Goal: Task Accomplishment & Management: Manage account settings

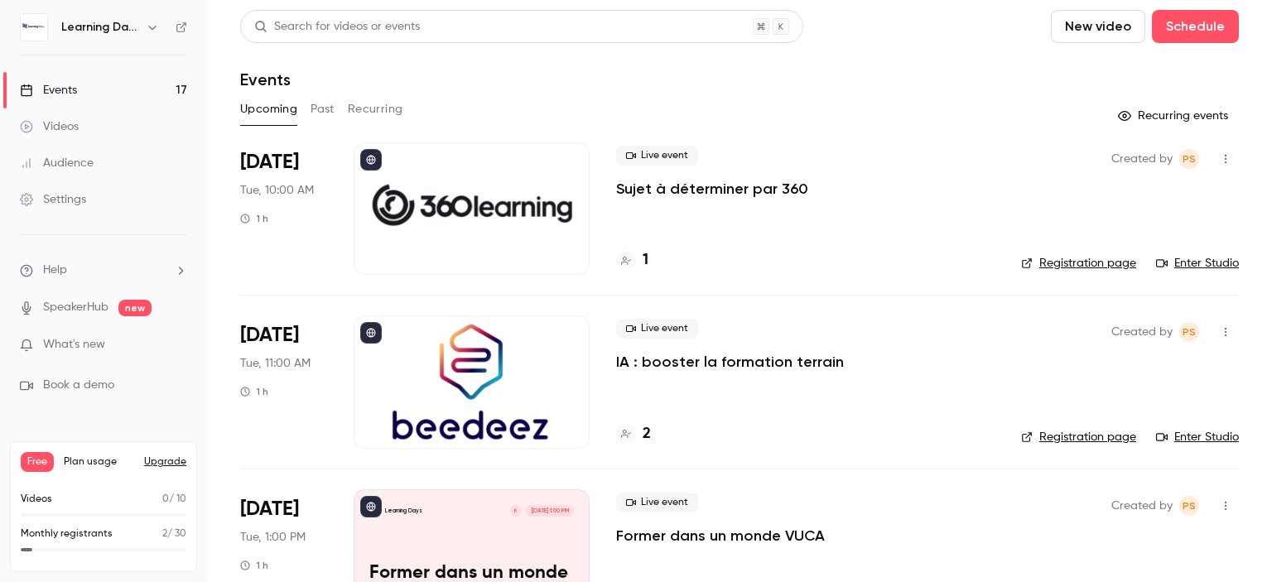
click at [180, 26] on icon at bounding box center [182, 28] width 12 height 12
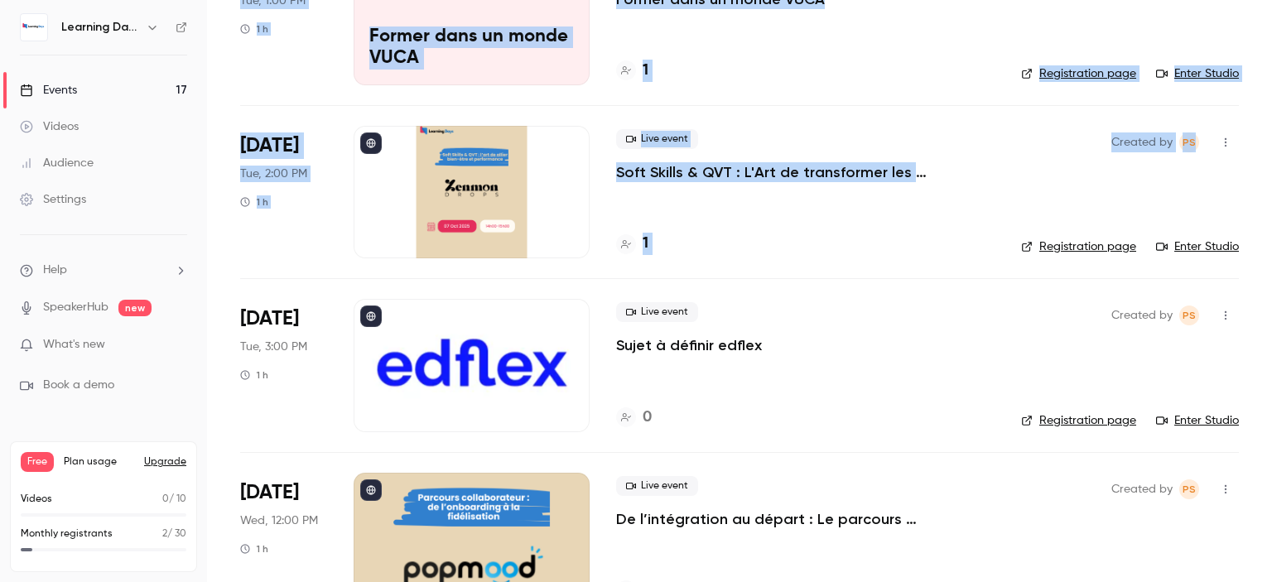
scroll to position [651, 0]
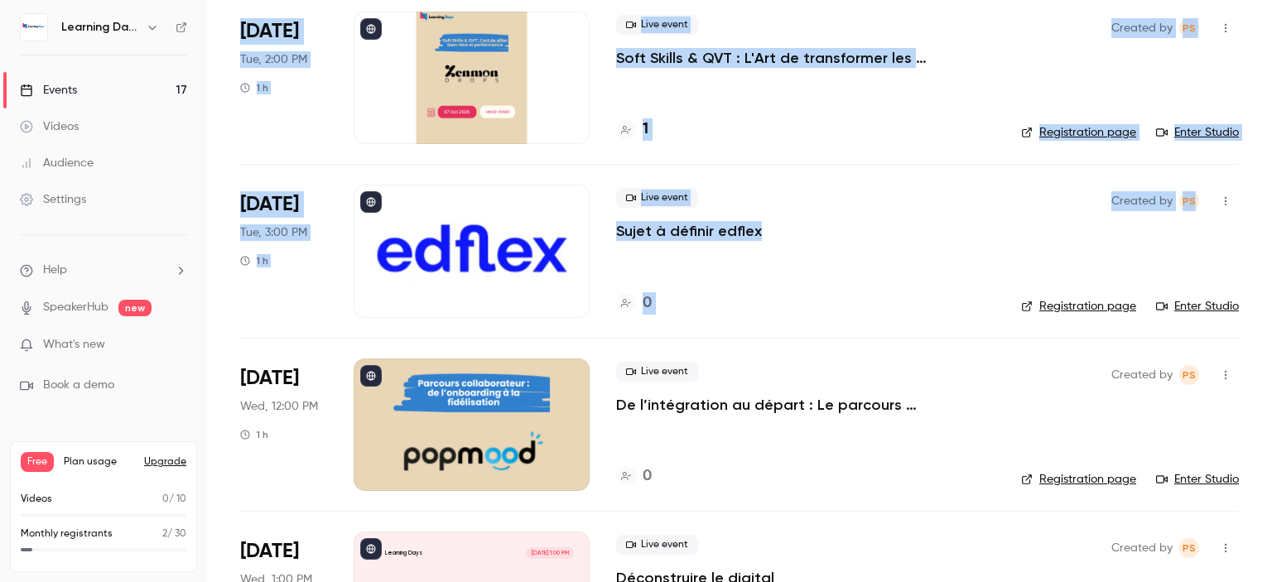
drag, startPoint x: 1271, startPoint y: 84, endPoint x: 1262, endPoint y: 201, distance: 117.1
click at [1262, 201] on main "Search for videos or events New video Schedule Events Upcoming Past Recurring R…" at bounding box center [739, 291] width 1065 height 582
click at [503, 246] on div at bounding box center [472, 251] width 236 height 132
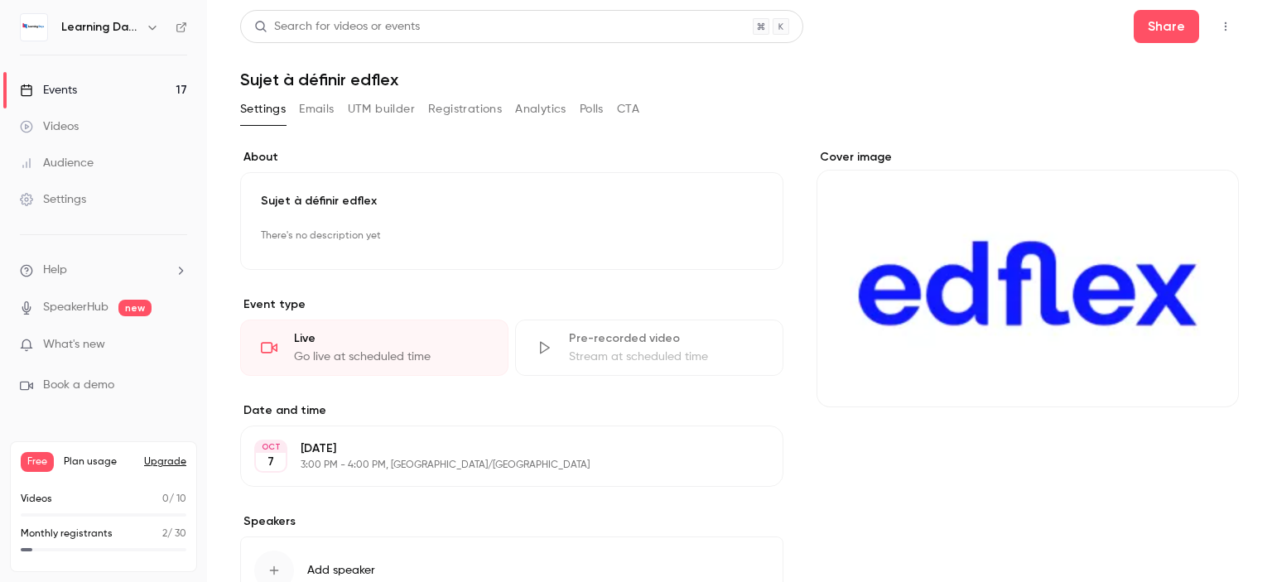
click at [859, 331] on div "Cover image" at bounding box center [1027, 278] width 422 height 258
click at [0, 0] on input "Cover image" at bounding box center [0, 0] width 0 height 0
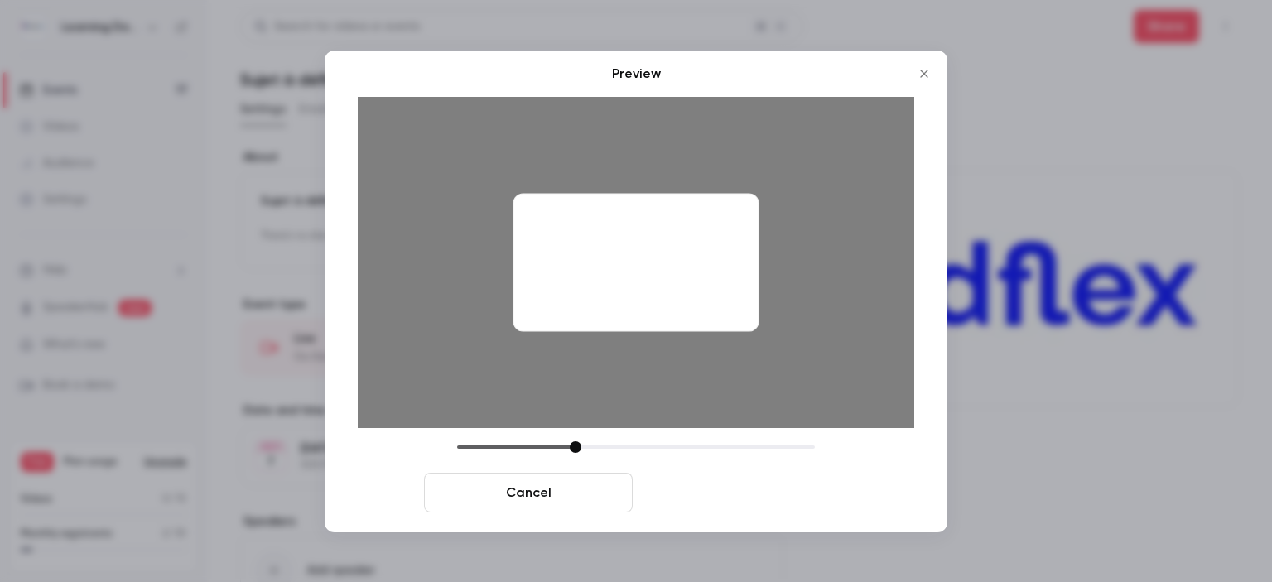
click at [671, 497] on button "Save cover" at bounding box center [743, 493] width 209 height 40
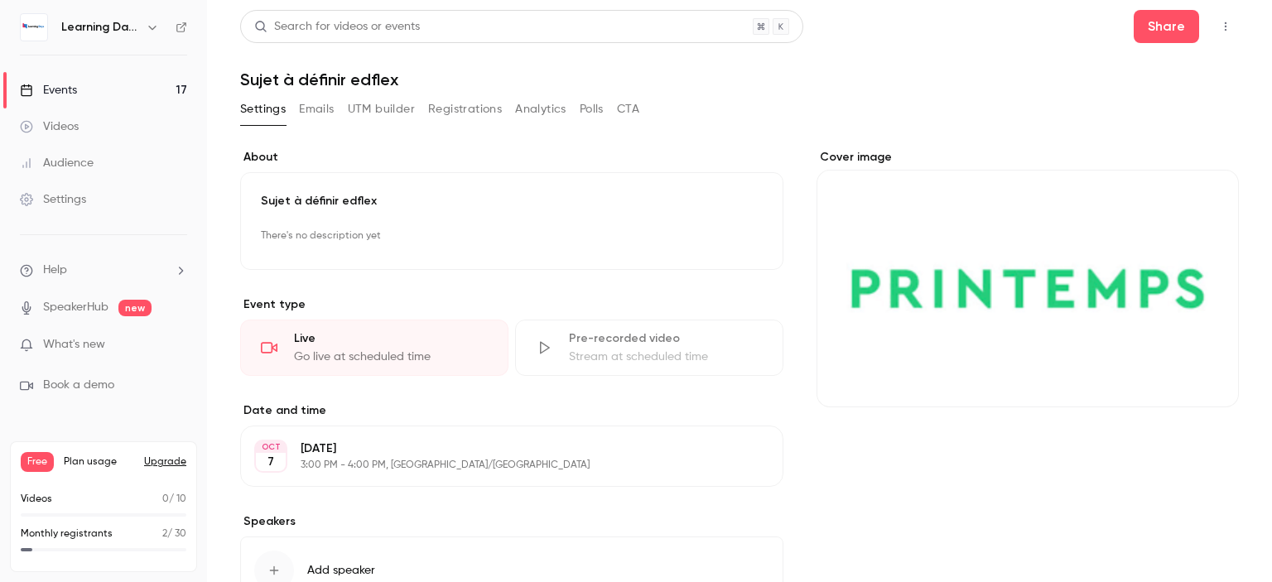
click at [73, 162] on div "Audience" at bounding box center [57, 163] width 74 height 17
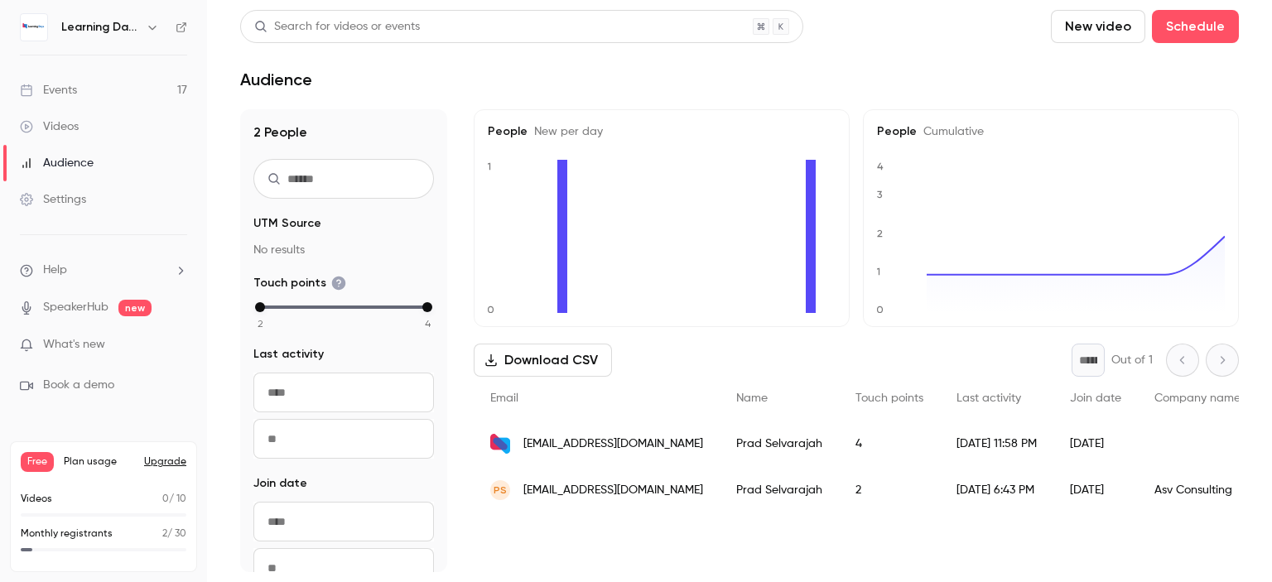
click at [74, 135] on link "Videos" at bounding box center [103, 126] width 207 height 36
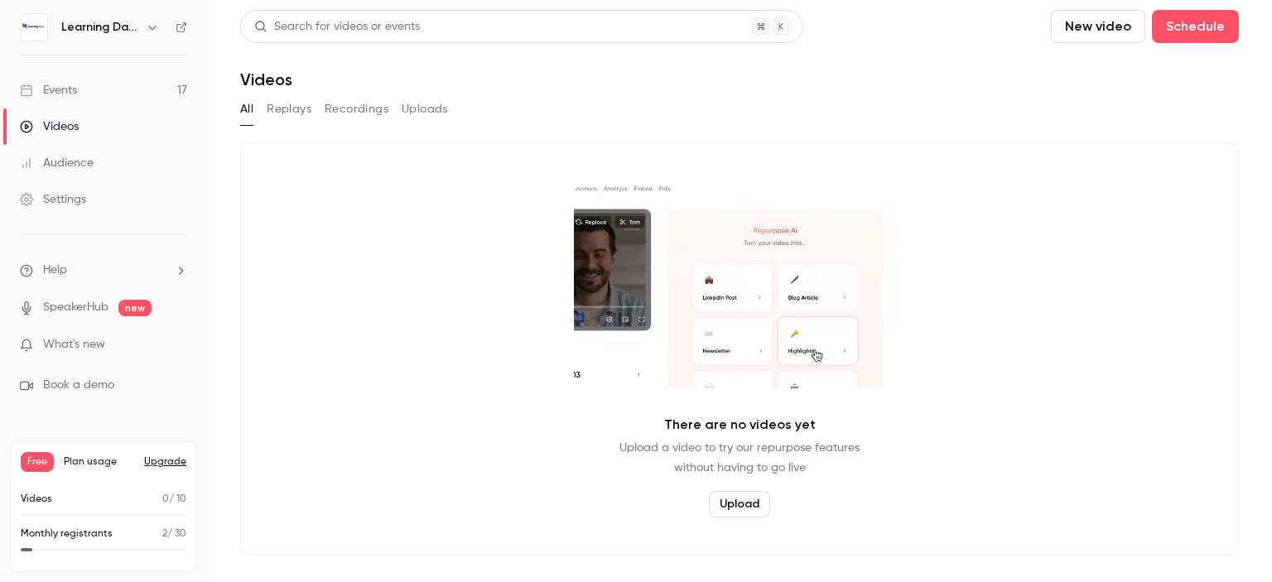
click at [82, 91] on link "Events 17" at bounding box center [103, 90] width 207 height 36
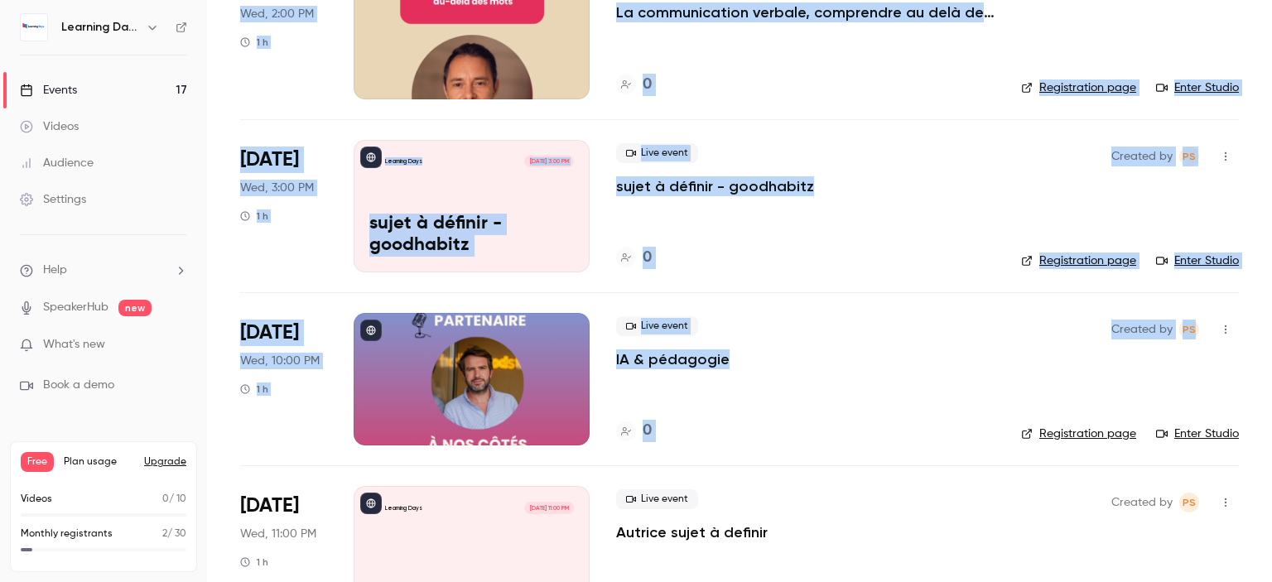
scroll to position [1401, 0]
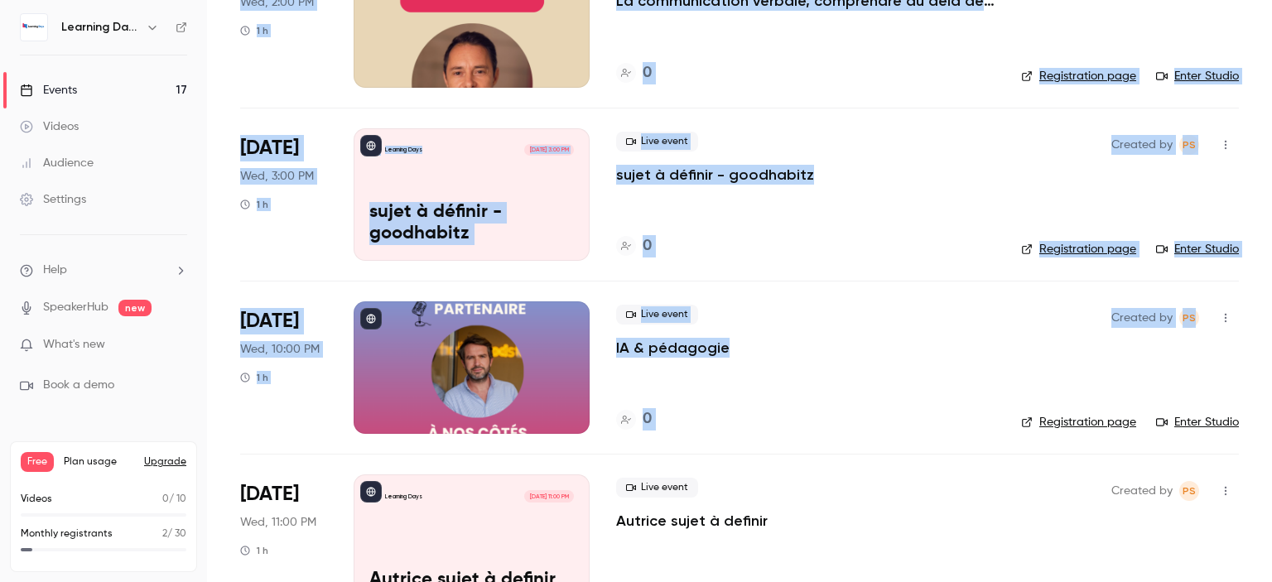
drag, startPoint x: 1271, startPoint y: 82, endPoint x: 1271, endPoint y: 334, distance: 251.7
click at [1271, 334] on main "Search for videos or events New video Schedule Events Upcoming Past Recurring R…" at bounding box center [739, 291] width 1065 height 582
